Goal: Download file/media

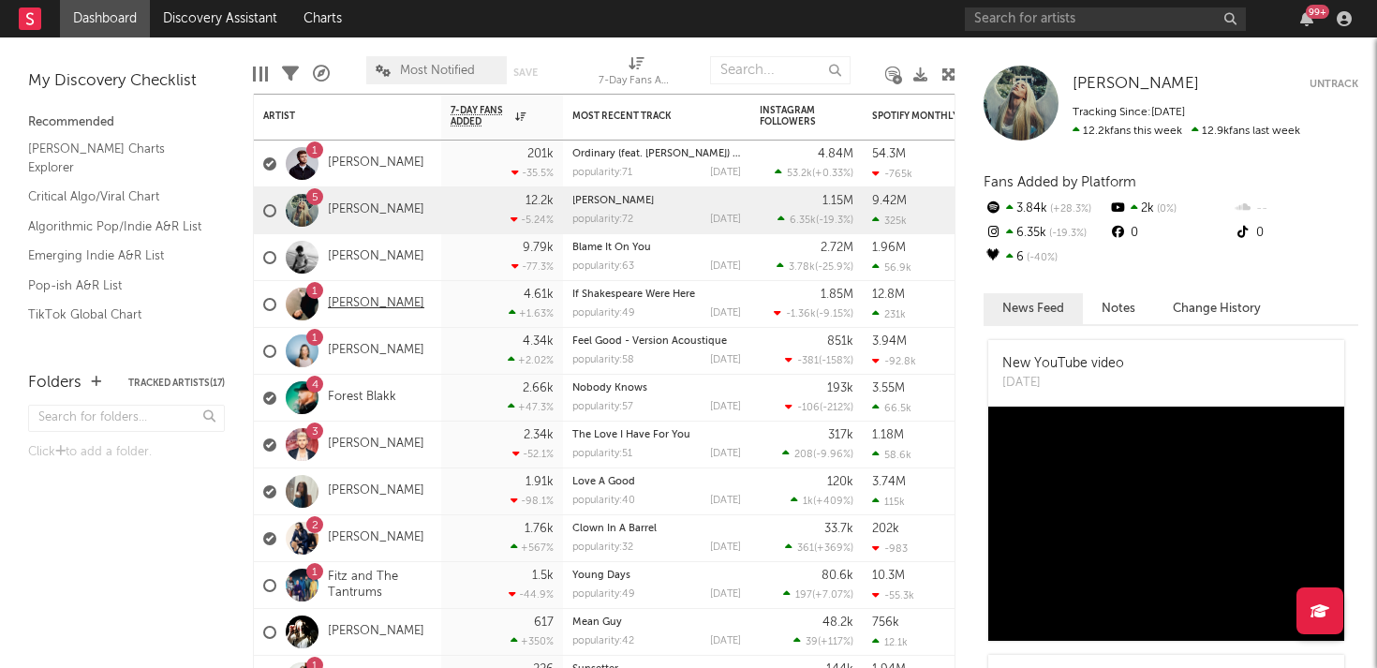
click at [342, 305] on link "[PERSON_NAME]" at bounding box center [376, 304] width 96 height 16
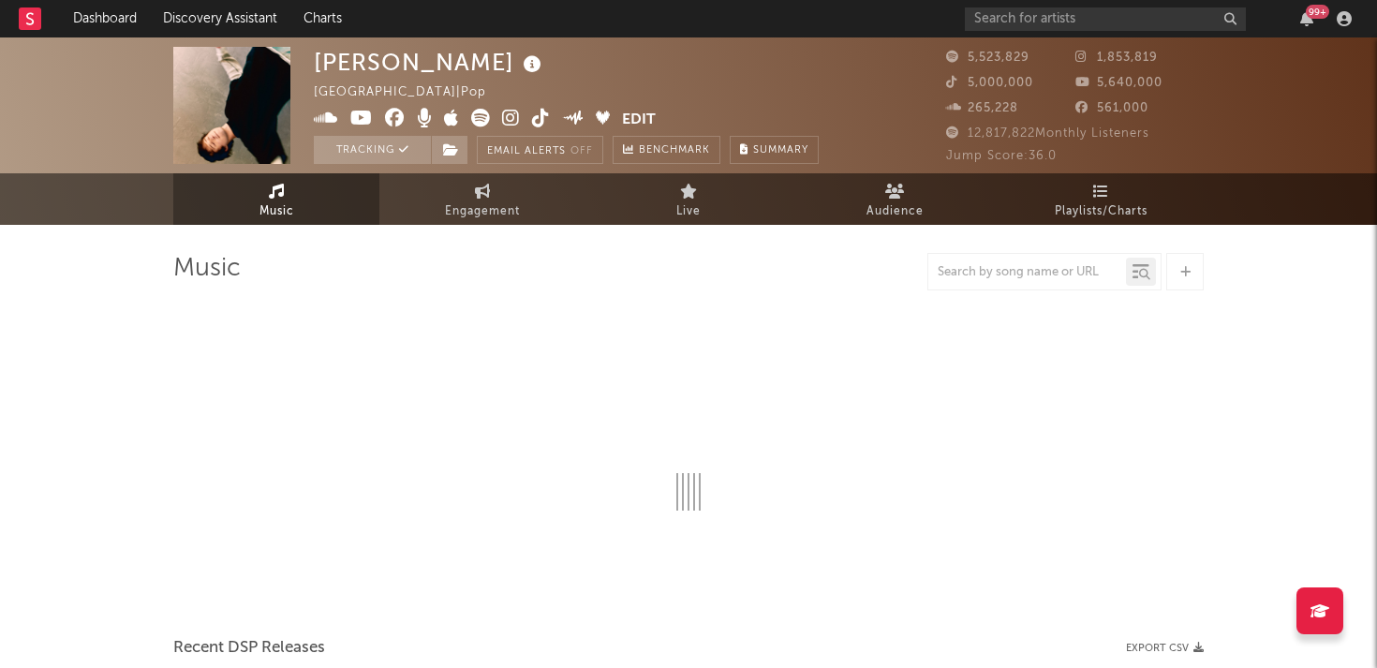
select select "6m"
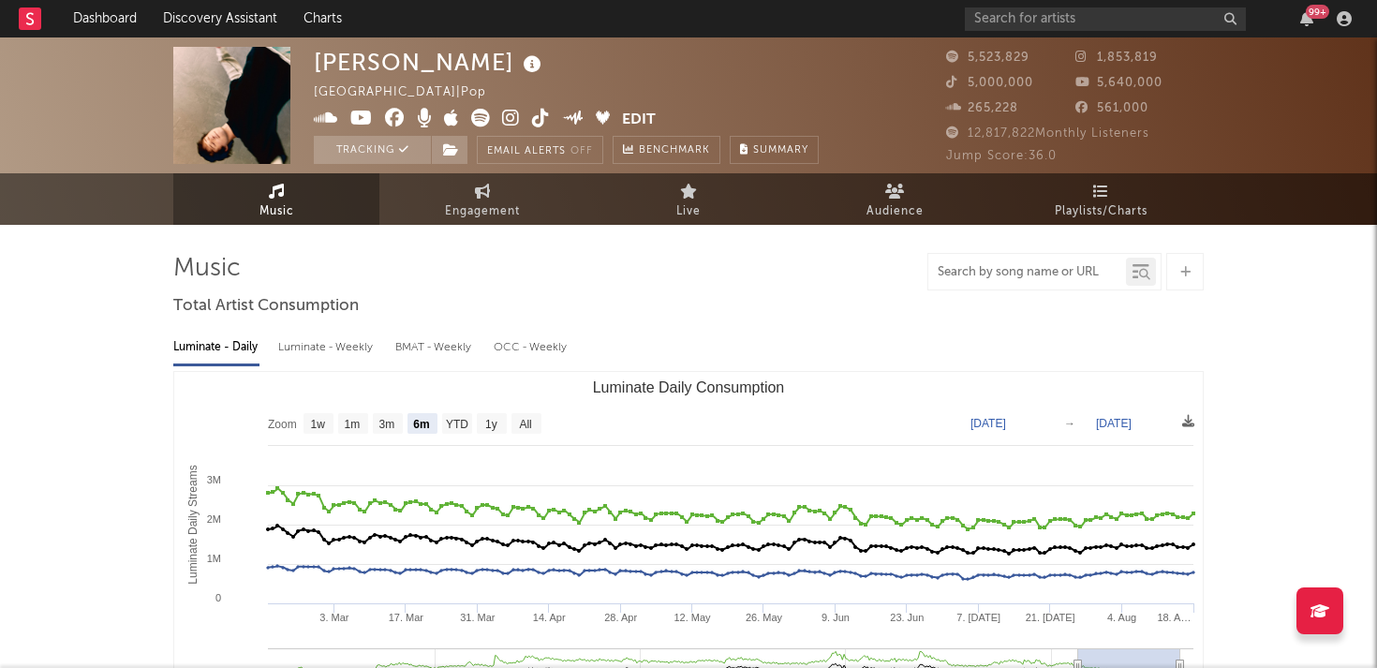
click at [1011, 265] on input "text" at bounding box center [1027, 272] width 198 height 15
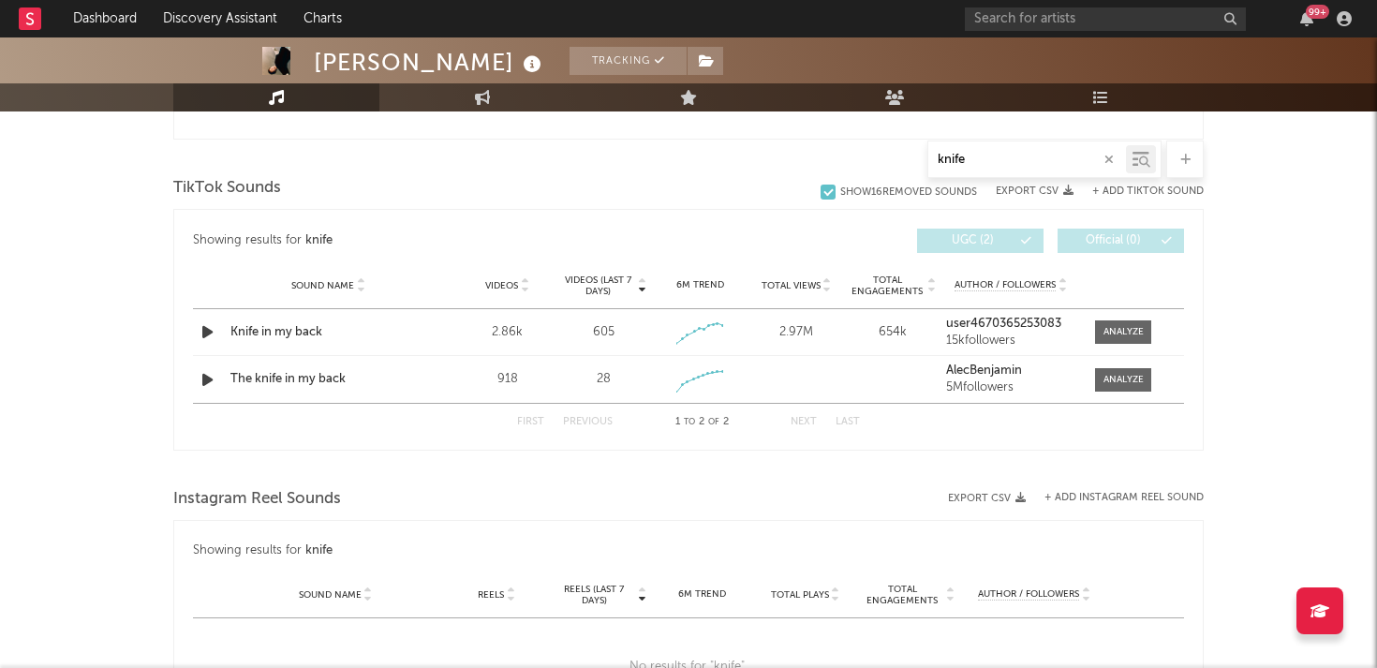
scroll to position [903, 0]
type input "knife"
click at [459, 332] on div "Videos 2.86k" at bounding box center [507, 333] width 96 height 19
click at [1127, 336] on div at bounding box center [1123, 333] width 40 height 14
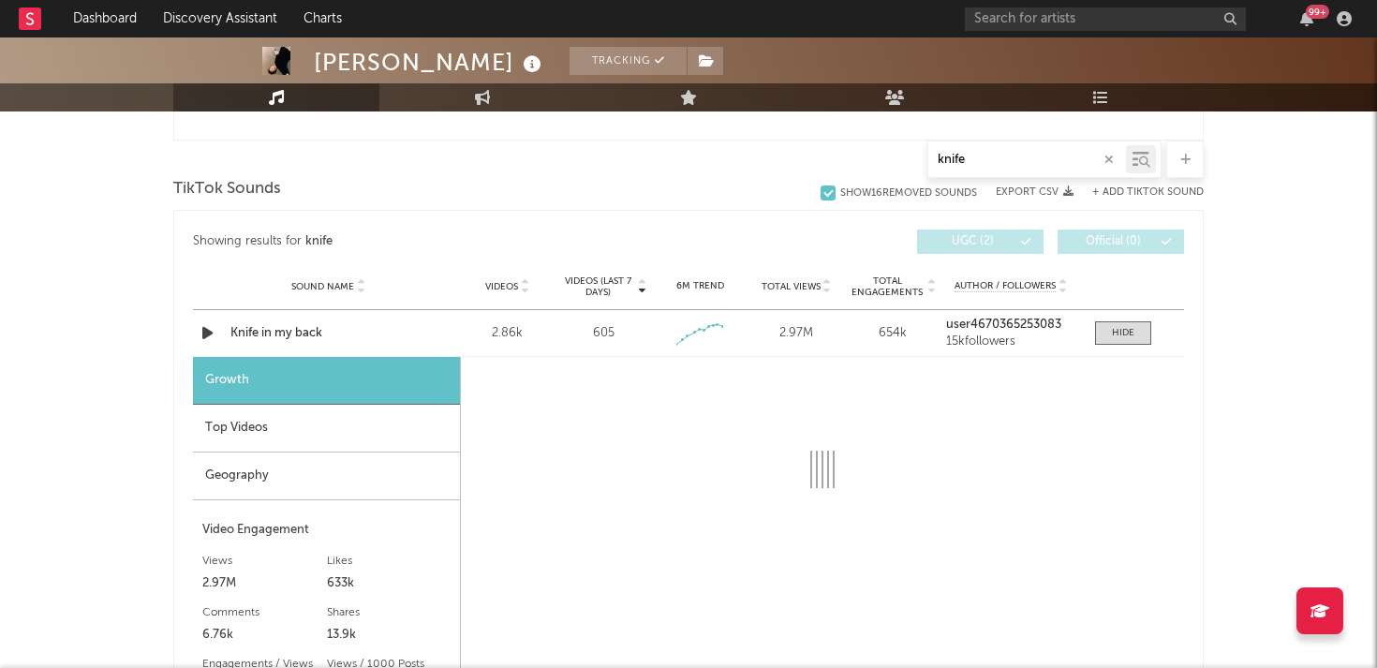
select select "1w"
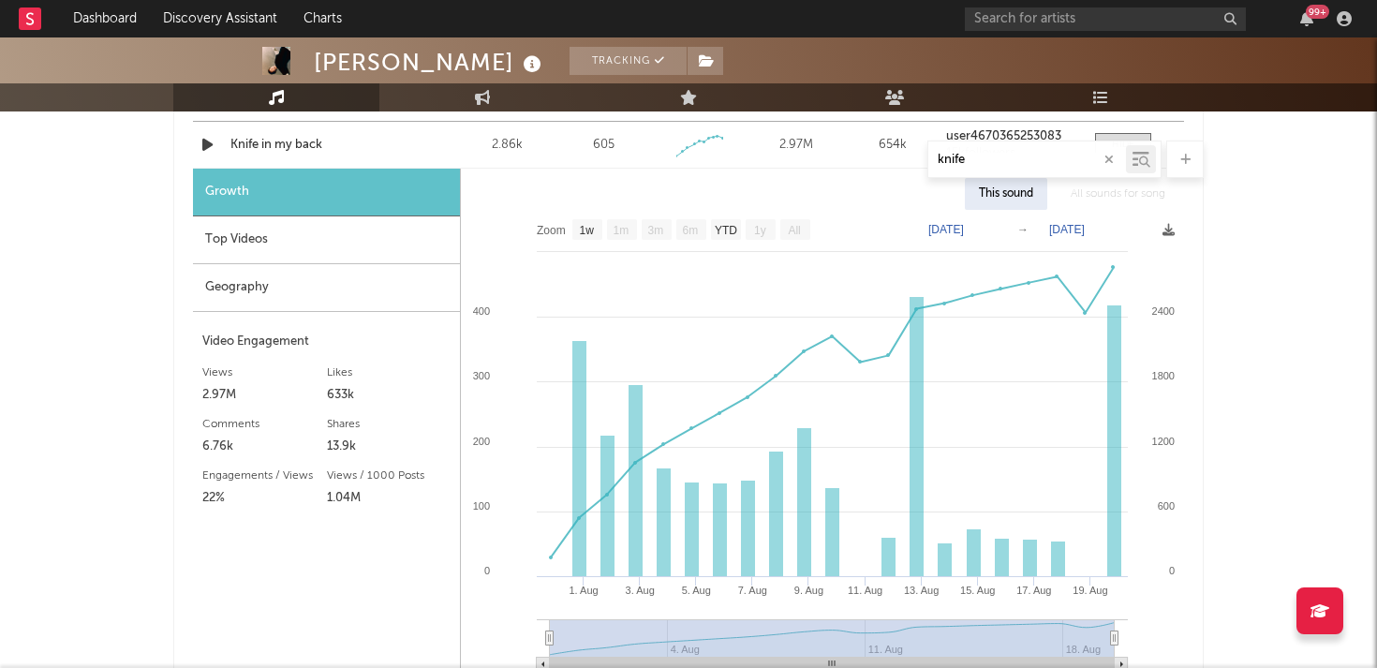
scroll to position [1089, 0]
click at [1113, 156] on icon "button" at bounding box center [1108, 160] width 9 height 12
click at [1113, 156] on input "text" at bounding box center [1027, 160] width 198 height 15
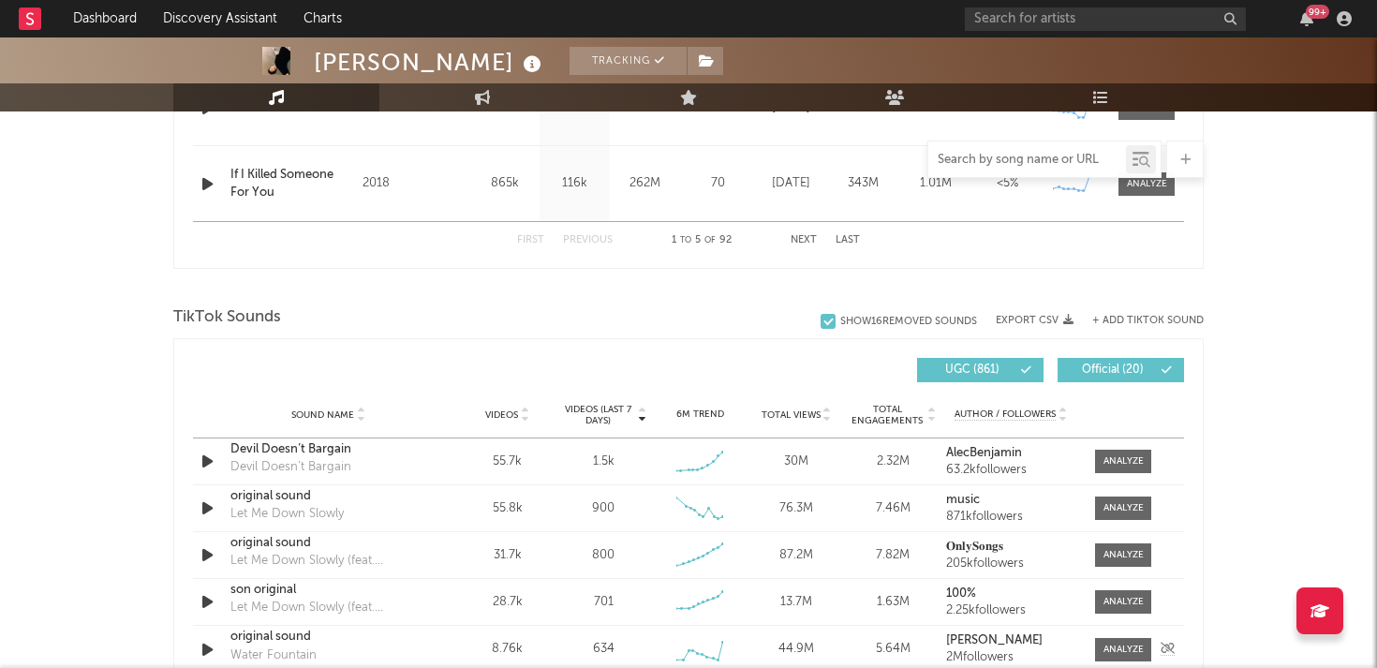
scroll to position [1404, 0]
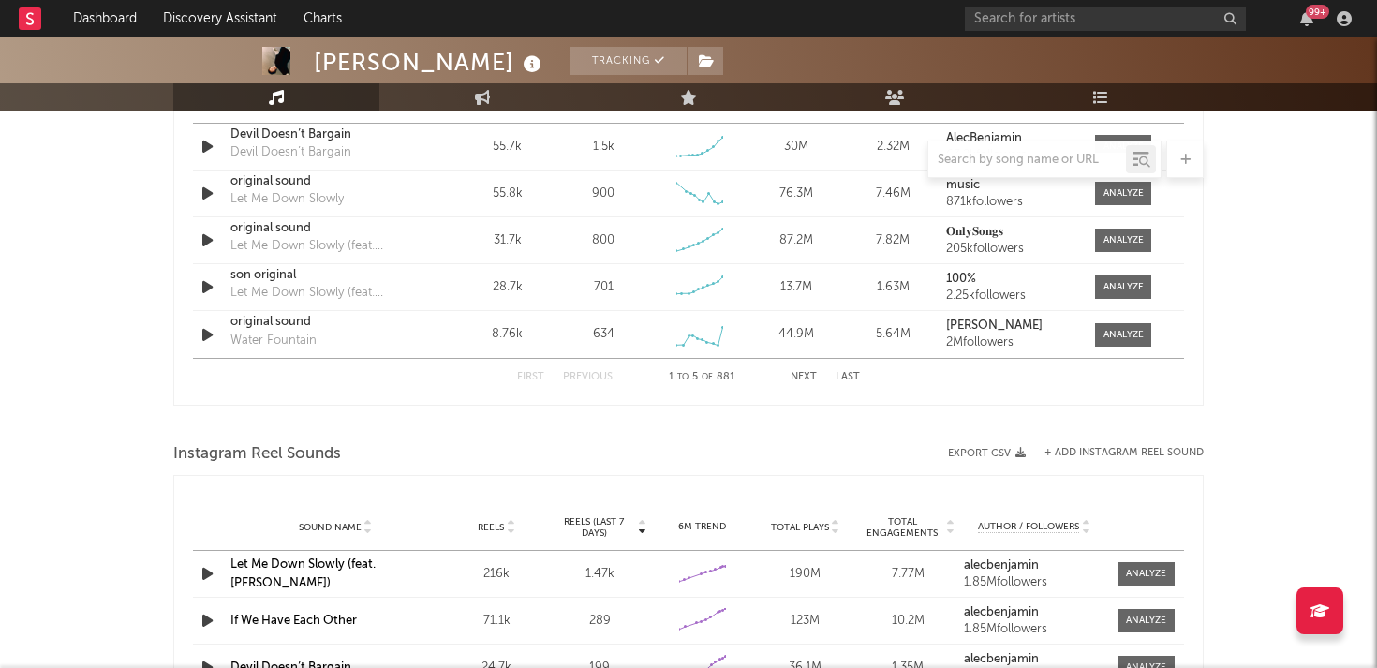
click at [234, 413] on div at bounding box center [688, 424] width 1030 height 28
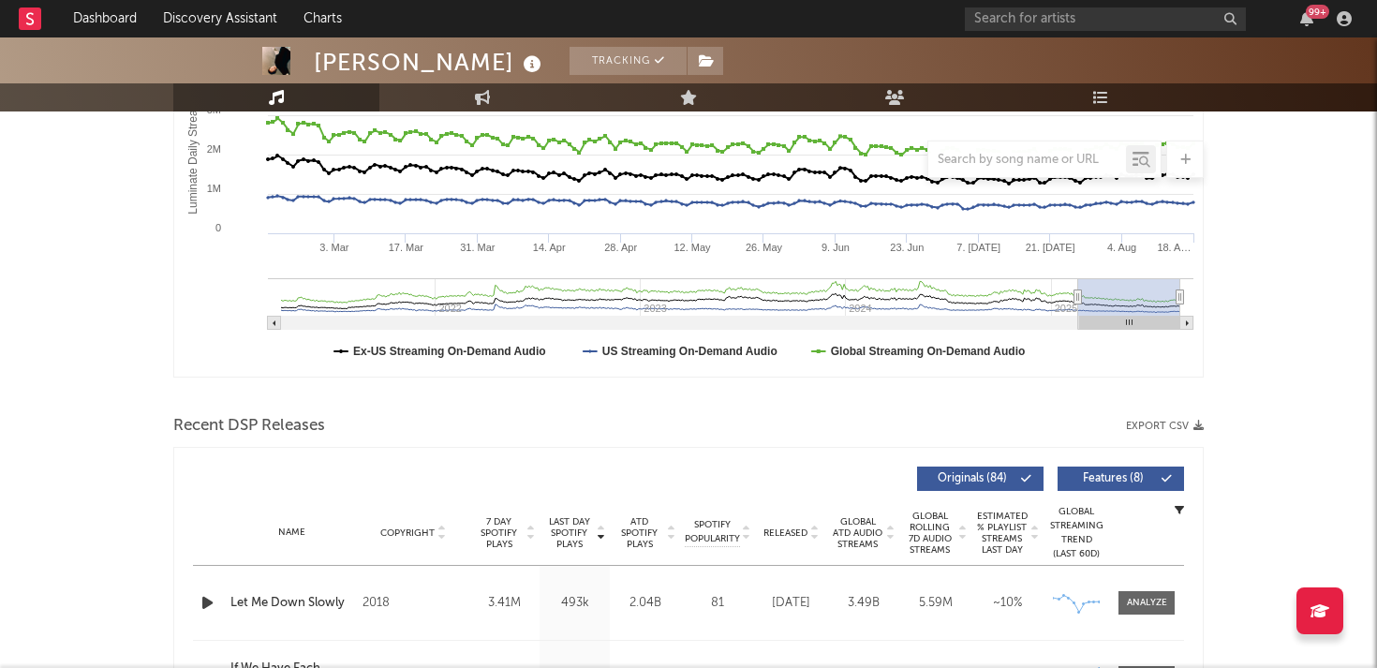
scroll to position [0, 0]
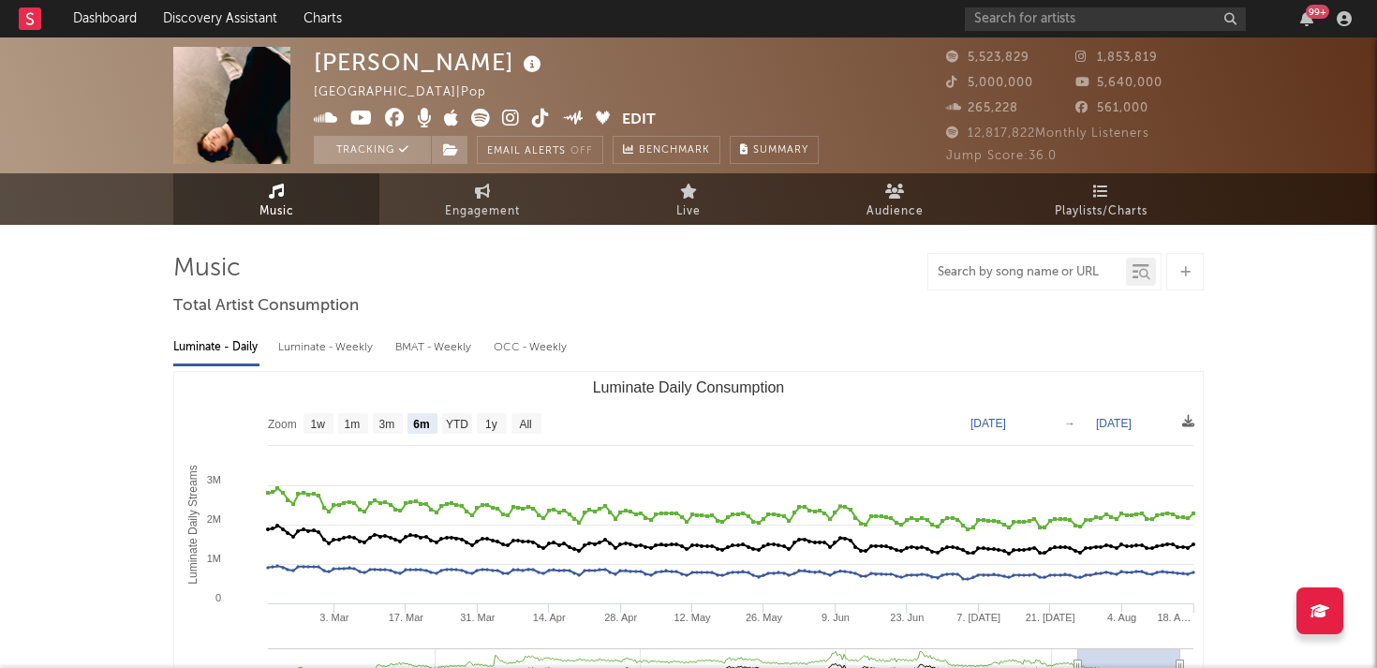
click at [1011, 270] on input "text" at bounding box center [1027, 272] width 198 height 15
type input "l"
type input "knif"
select select "1w"
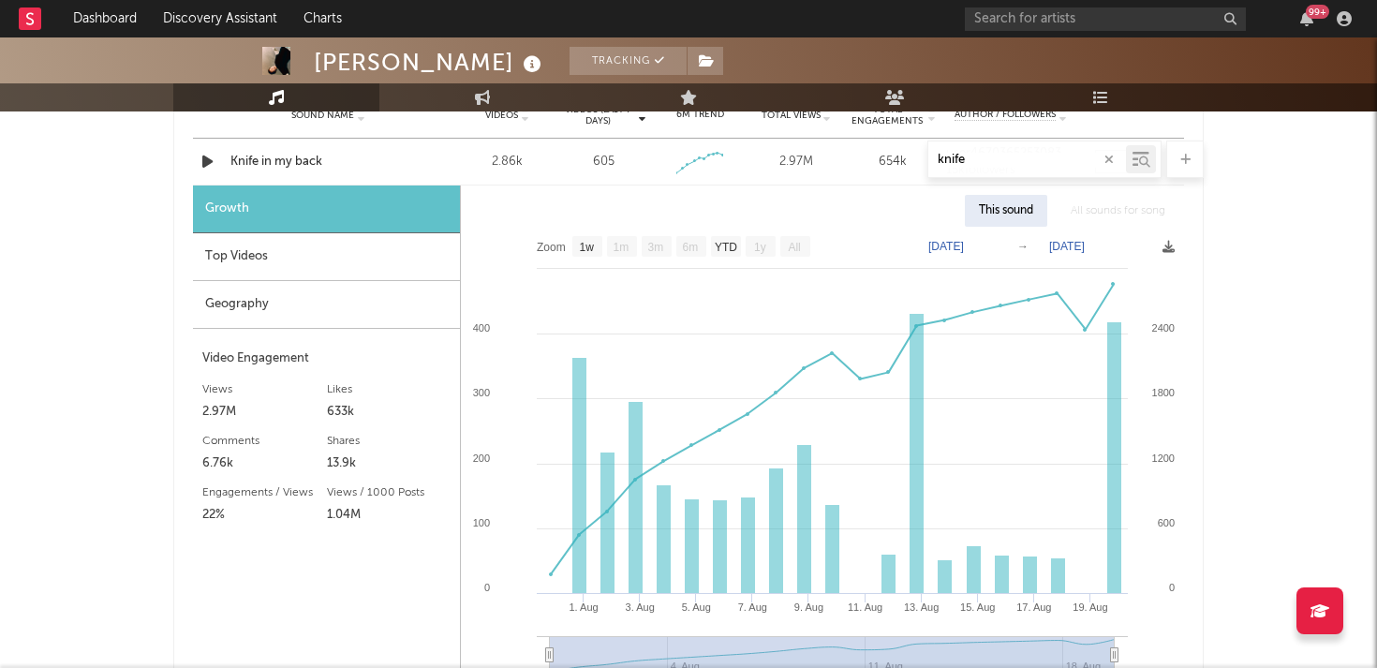
scroll to position [1076, 0]
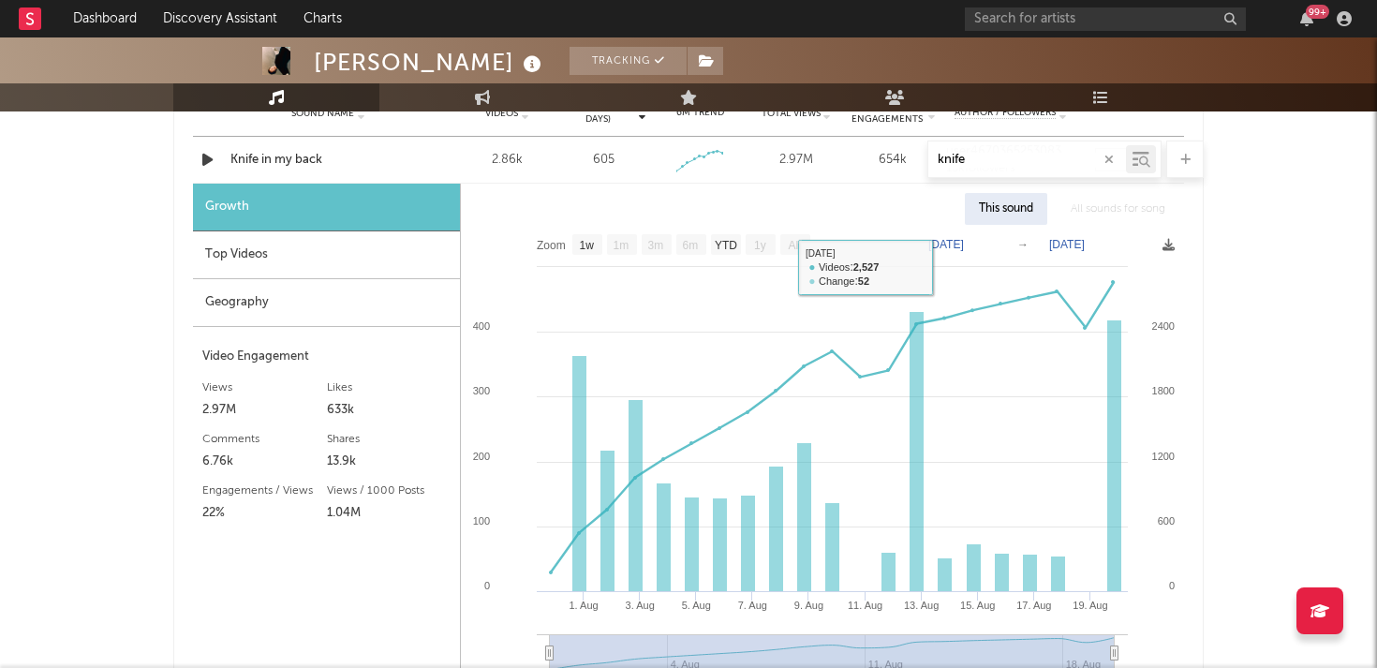
click at [950, 243] on text "[DATE]" at bounding box center [946, 244] width 36 height 13
type input "knife"
click at [949, 243] on input "[DATE]" at bounding box center [955, 244] width 87 height 19
type input "[DATE]"
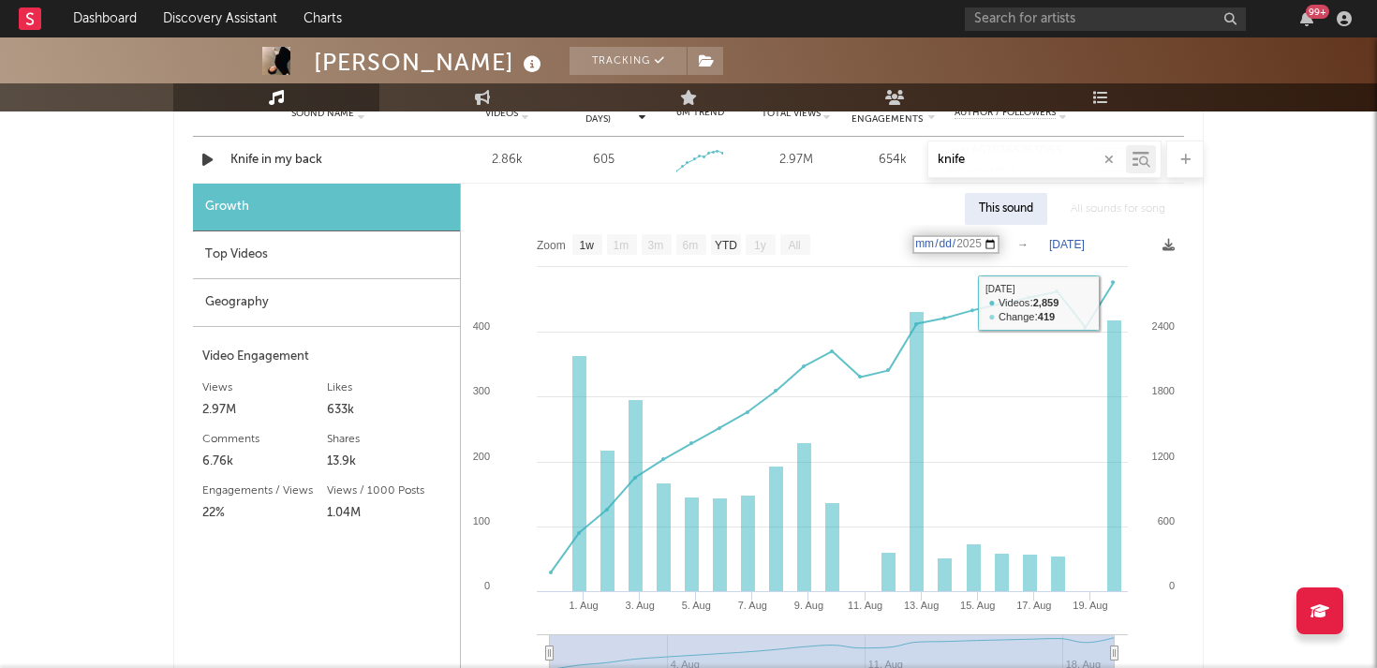
click at [1309, 367] on div "[PERSON_NAME] Tracking [GEOGRAPHIC_DATA] | Pop Edit Tracking Email Alerts Off B…" at bounding box center [688, 274] width 1377 height 2626
click at [1316, 417] on div "[PERSON_NAME] Tracking [GEOGRAPHIC_DATA] | Pop Edit Tracking Email Alerts Off B…" at bounding box center [688, 274] width 1377 height 2626
click at [1170, 245] on icon at bounding box center [1168, 245] width 12 height 12
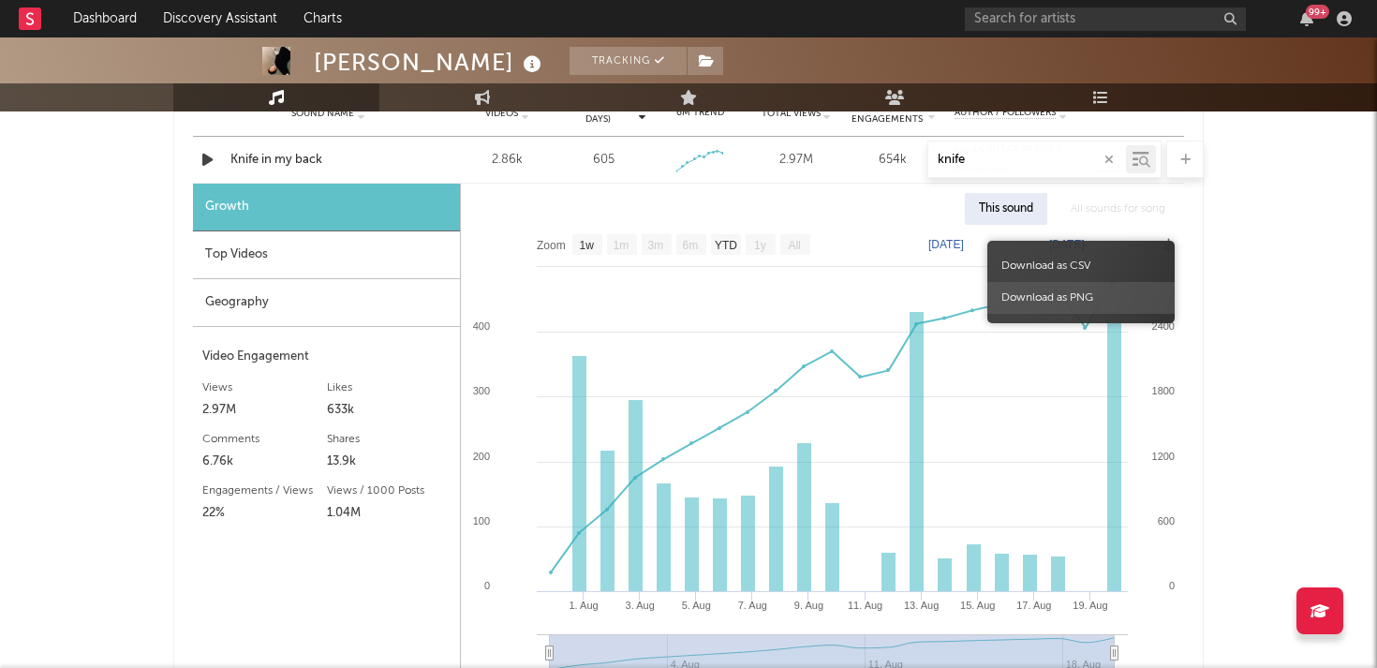
click at [1080, 299] on span "Download as PNG" at bounding box center [1080, 298] width 187 height 32
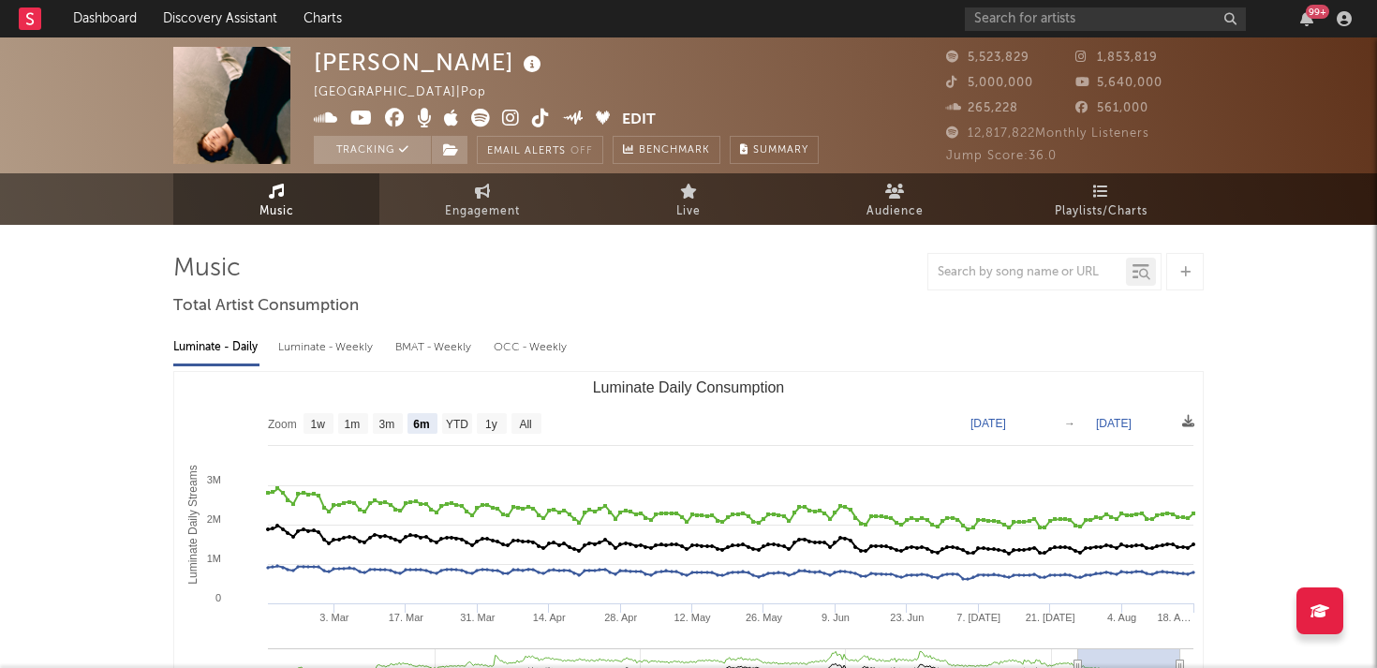
select select "6m"
